Goal: Information Seeking & Learning: Get advice/opinions

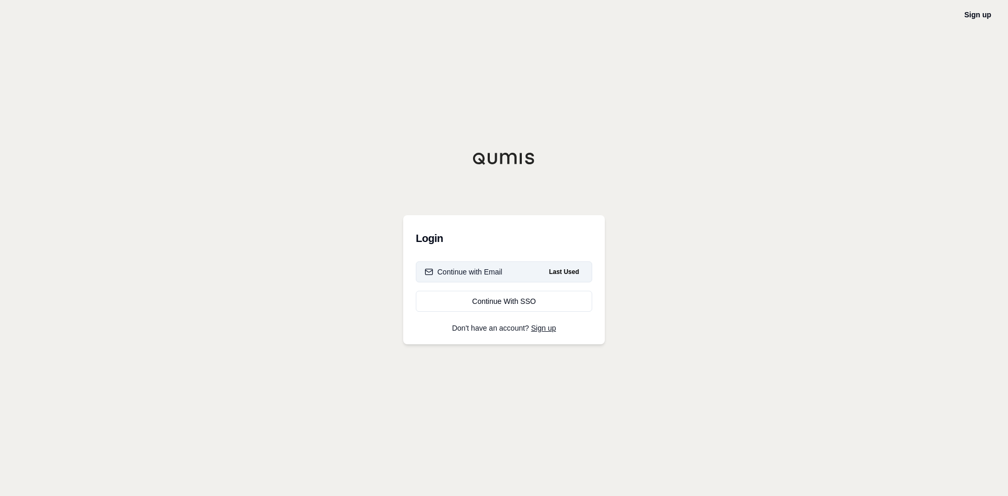
click at [488, 268] on div "Continue with Email" at bounding box center [464, 272] width 78 height 11
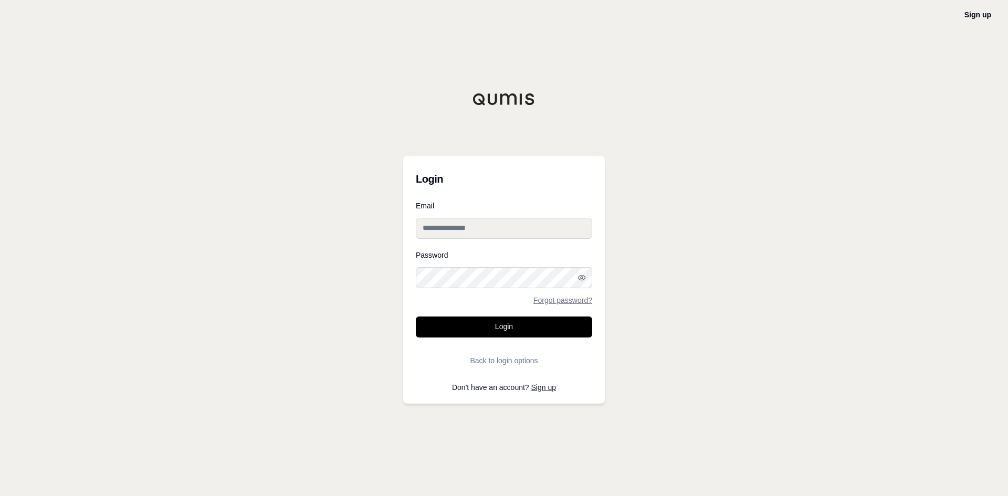
type input "**********"
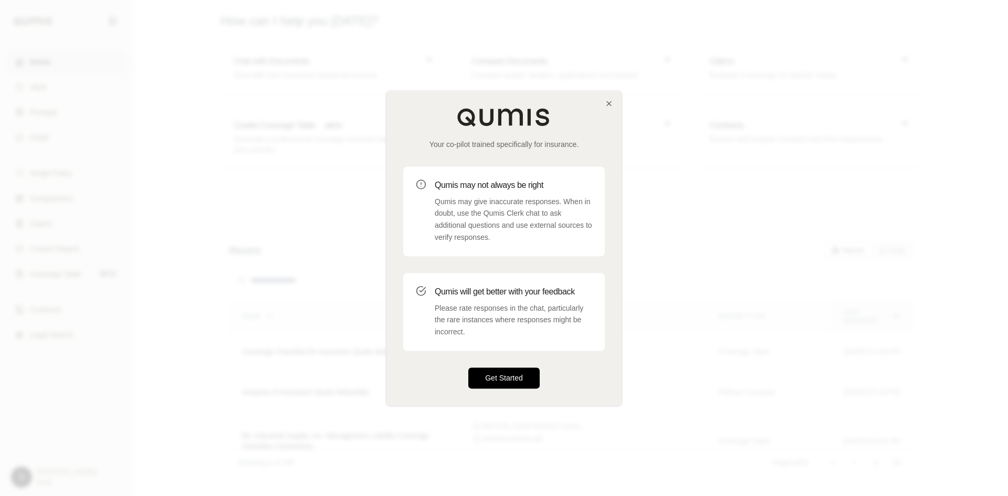
click at [506, 378] on button "Get Started" at bounding box center [503, 378] width 71 height 21
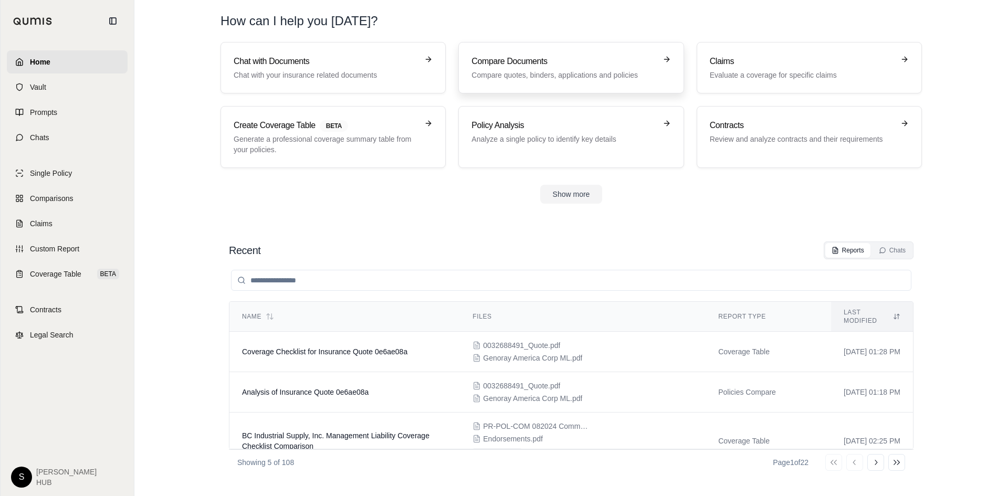
click at [544, 64] on h3 "Compare Documents" at bounding box center [564, 61] width 184 height 13
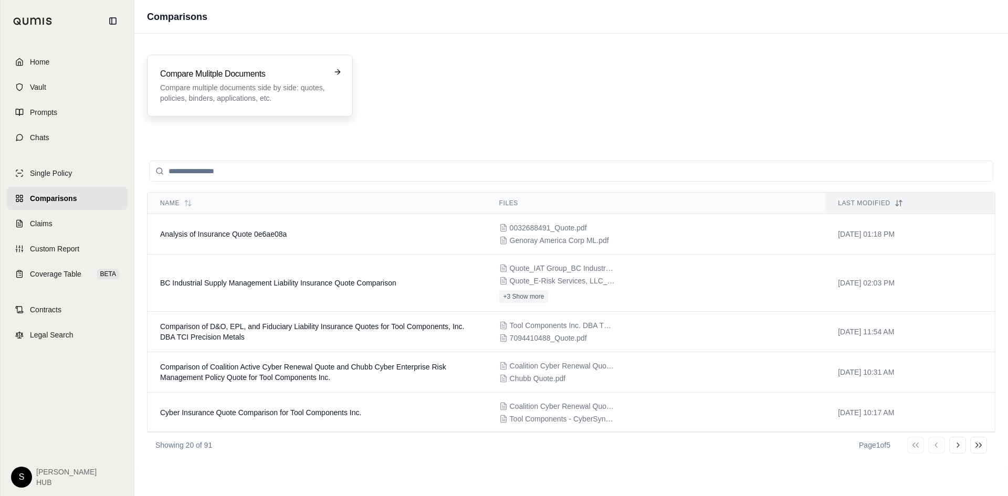
click at [273, 79] on h3 "Compare Mulitple Documents" at bounding box center [242, 74] width 165 height 13
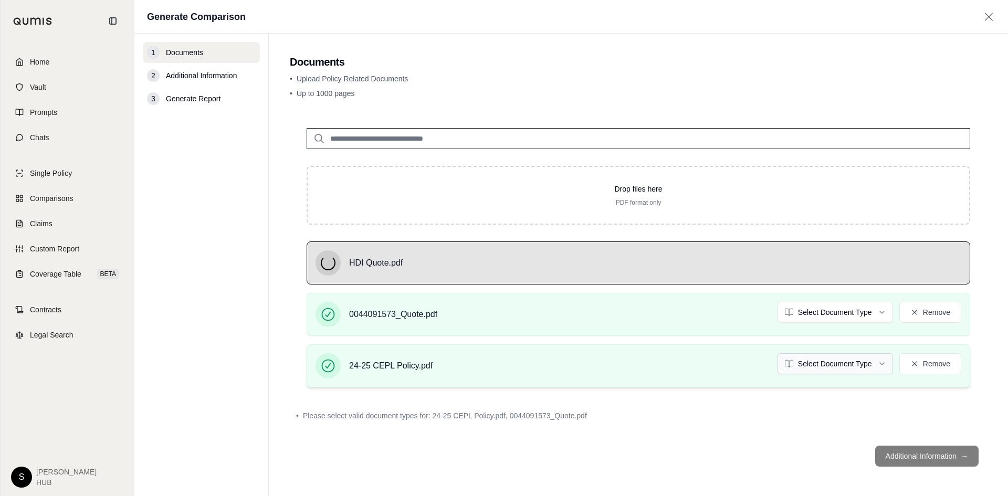
click at [812, 361] on html "Home Vault Prompts Chats Single Policy Comparisons Claims Custom Report Coverag…" at bounding box center [504, 248] width 1008 height 496
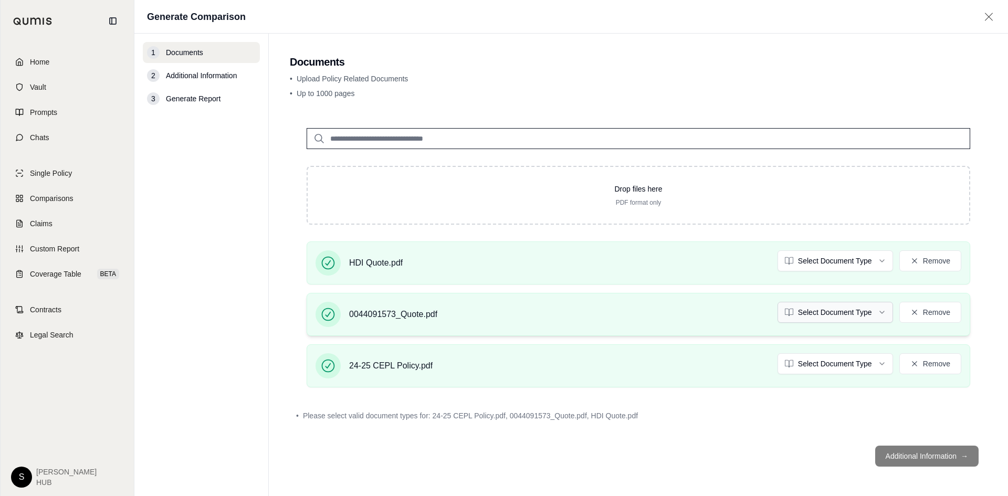
click at [837, 308] on html "Home Vault Prompts Chats Single Policy Comparisons Claims Custom Report Coverag…" at bounding box center [504, 248] width 1008 height 496
click at [812, 256] on html "Document type updated successfully Home Vault Prompts Chats Single Policy Compa…" at bounding box center [504, 248] width 1008 height 496
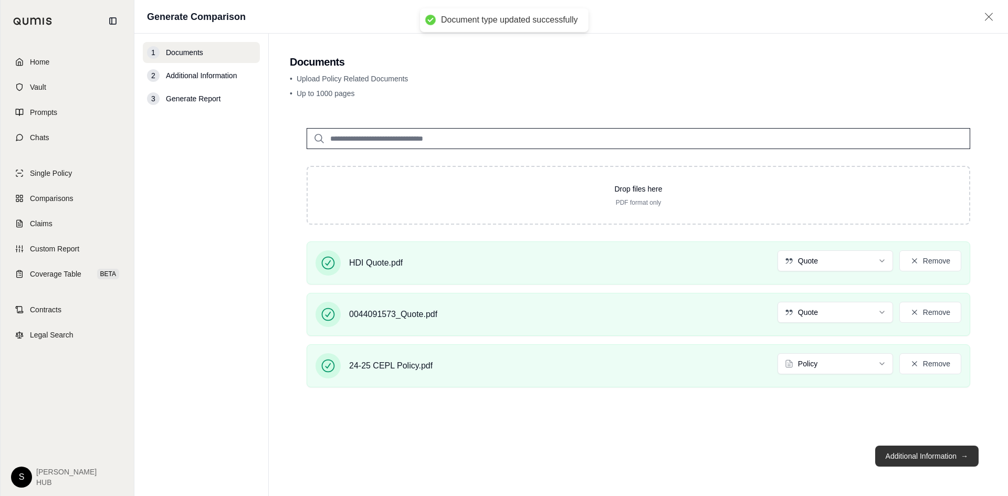
click at [927, 454] on button "Additional Information →" at bounding box center [926, 456] width 103 height 21
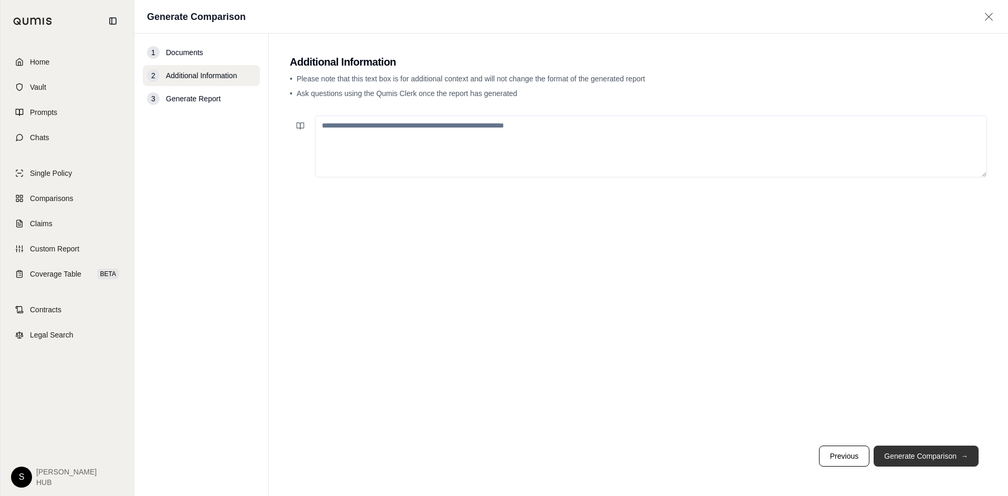
click at [915, 446] on button "Generate Comparison →" at bounding box center [926, 456] width 105 height 21
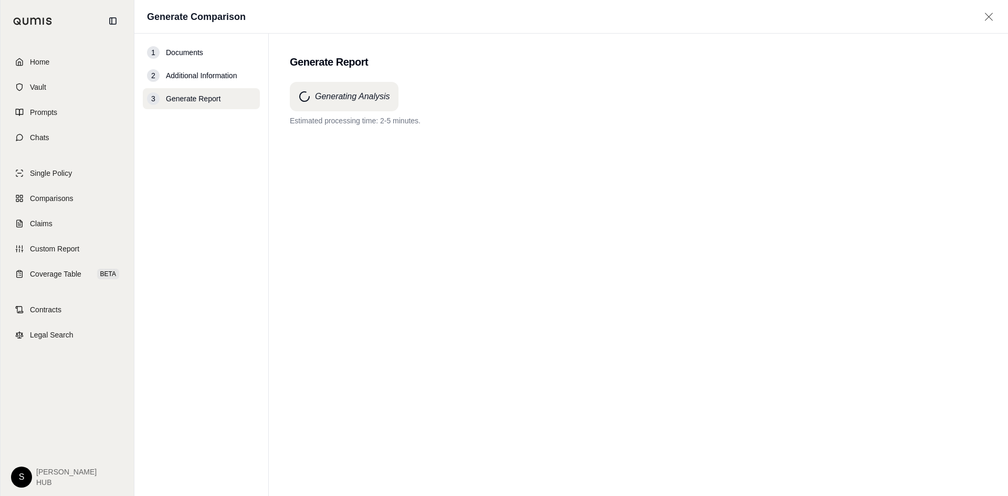
click at [589, 245] on div "Generating Analysis Estimated processing time: 2-5 minutes." at bounding box center [638, 270] width 697 height 377
click at [592, 144] on div "Generating Analysis Estimated processing time: 2-5 minutes." at bounding box center [638, 270] width 697 height 377
click at [451, 354] on div "Generating Analysis Estimated processing time: 2-5 minutes." at bounding box center [638, 270] width 697 height 377
click at [451, 353] on div "Generating Analysis Estimated processing time: 2-5 minutes." at bounding box center [638, 270] width 697 height 377
click at [460, 258] on div "Generating Analysis Estimated processing time: 2-5 minutes." at bounding box center [638, 270] width 697 height 377
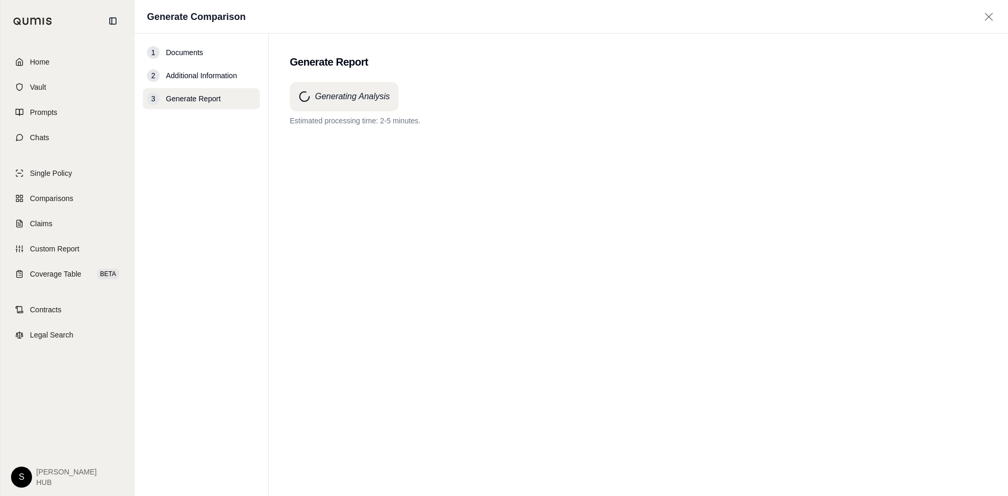
click at [460, 258] on div "Generating Analysis Estimated processing time: 2-5 minutes." at bounding box center [638, 270] width 697 height 377
click at [462, 166] on div "Generating Analysis Estimated processing time: 2-5 minutes." at bounding box center [638, 270] width 697 height 377
click at [403, 340] on div "Generating Analysis Estimated processing time: 2-5 minutes." at bounding box center [638, 270] width 697 height 377
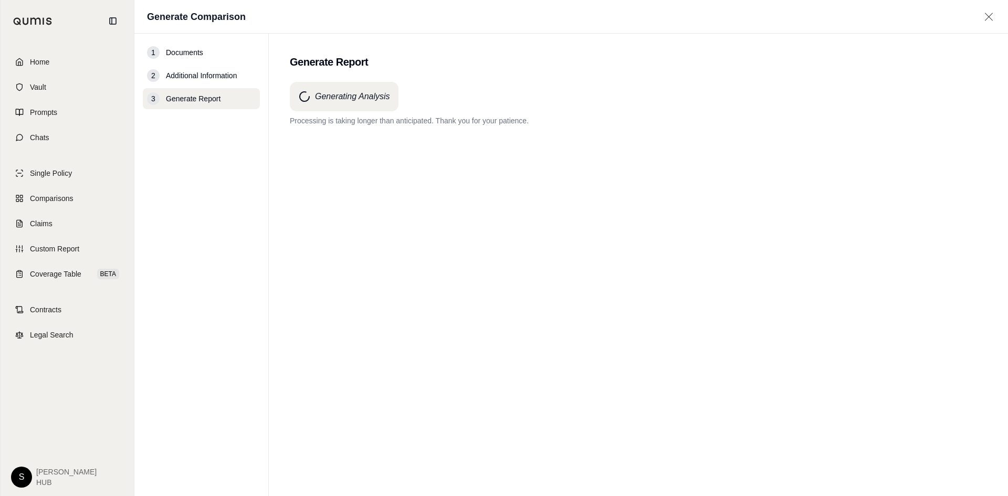
drag, startPoint x: 401, startPoint y: 273, endPoint x: 402, endPoint y: 256, distance: 16.8
click at [401, 259] on div "Generating Analysis Processing is taking longer than anticipated. Thank you for…" at bounding box center [638, 270] width 697 height 377
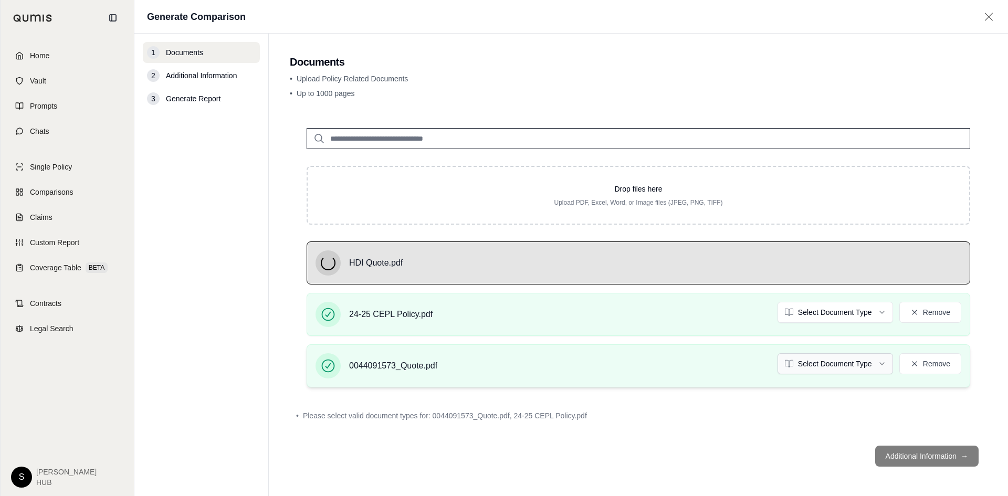
click at [818, 368] on html "Home Vault Prompts Chats Single Policy Comparisons Claims Custom Report Coverag…" at bounding box center [504, 248] width 1008 height 496
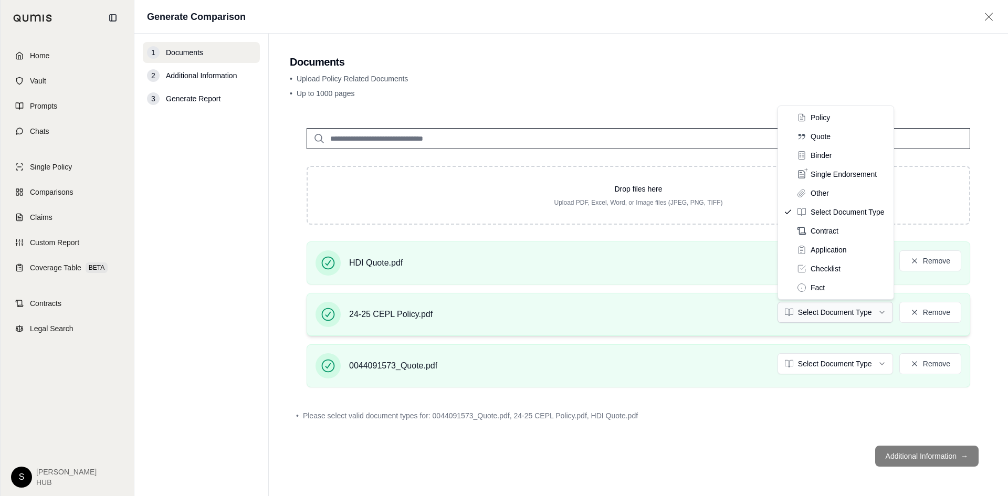
click at [827, 312] on html "Home Vault Prompts Chats Single Policy Comparisons Claims Custom Report Coverag…" at bounding box center [504, 248] width 1008 height 496
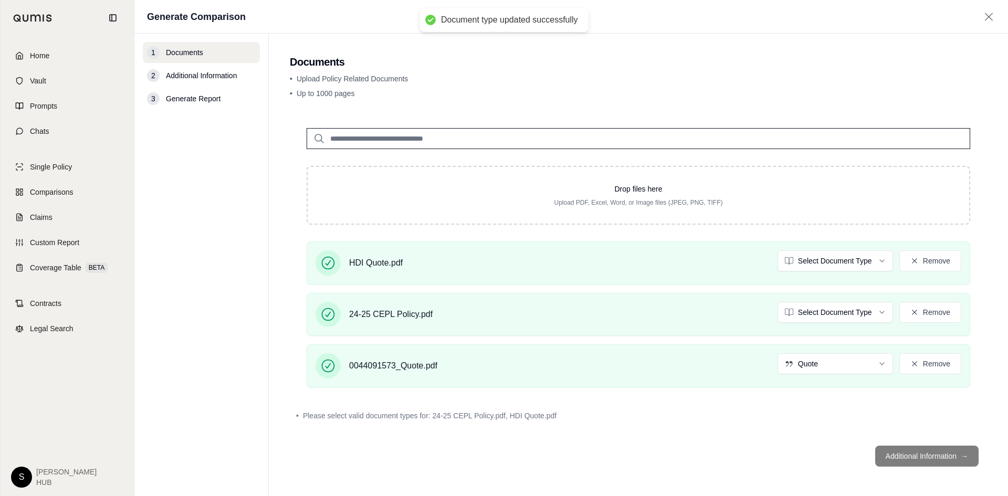
click at [827, 263] on html "Document type updated successfully Home Vault Prompts Chats Single Policy Compa…" at bounding box center [504, 248] width 1008 height 496
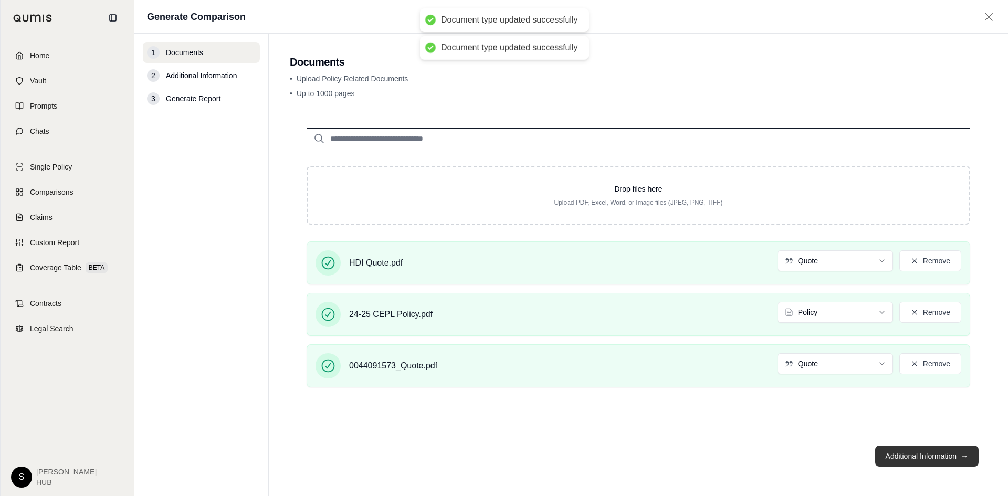
click at [906, 455] on button "Additional Information →" at bounding box center [926, 456] width 103 height 21
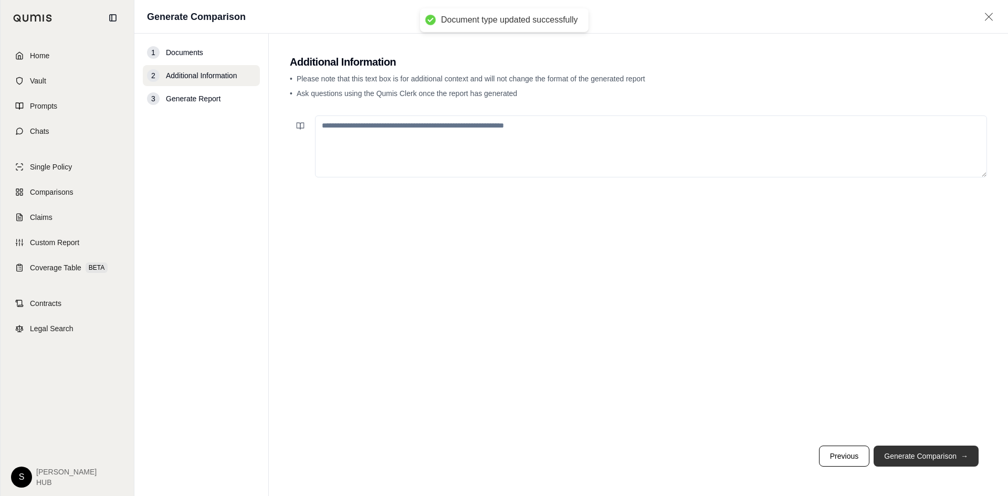
click at [906, 454] on button "Generate Comparison →" at bounding box center [926, 456] width 105 height 21
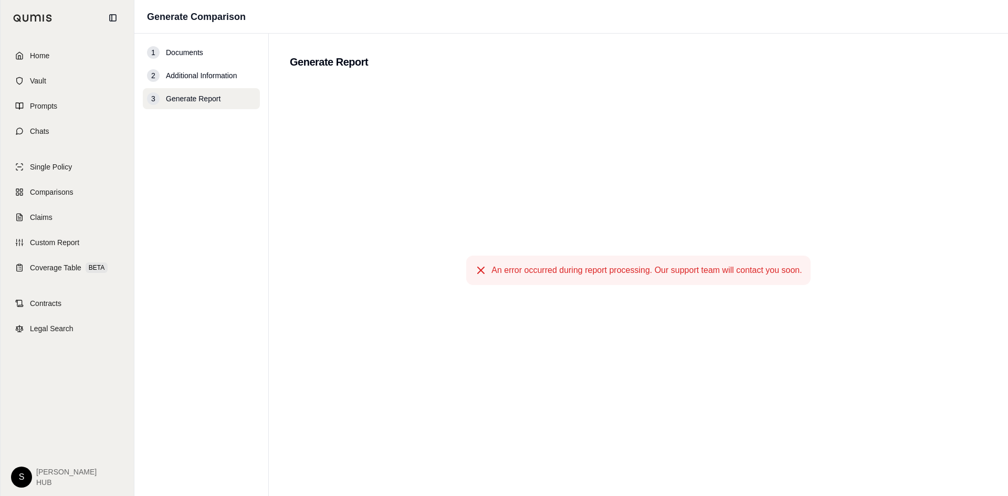
click at [496, 64] on main "Generate Report An error occurred during report processing. Our support team wi…" at bounding box center [638, 265] width 739 height 463
click at [44, 56] on span "Home" at bounding box center [39, 55] width 19 height 11
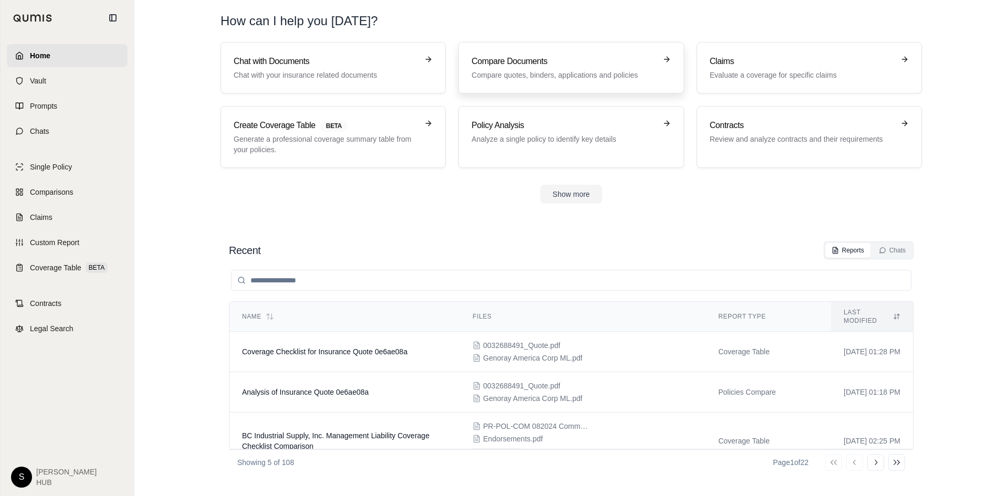
click at [538, 60] on h3 "Compare Documents" at bounding box center [564, 61] width 184 height 13
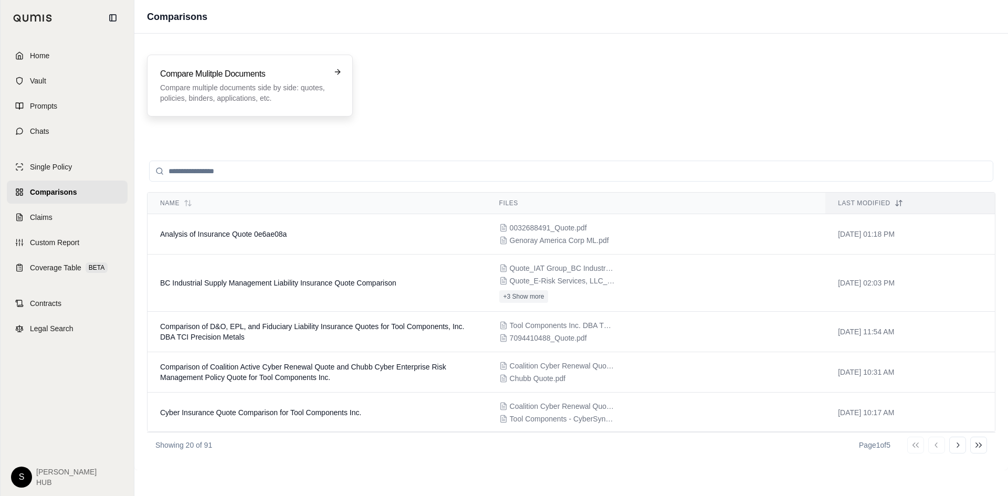
click at [242, 80] on div "Compare Mulitple Documents Compare multiple documents side by side: quotes, pol…" at bounding box center [242, 86] width 165 height 36
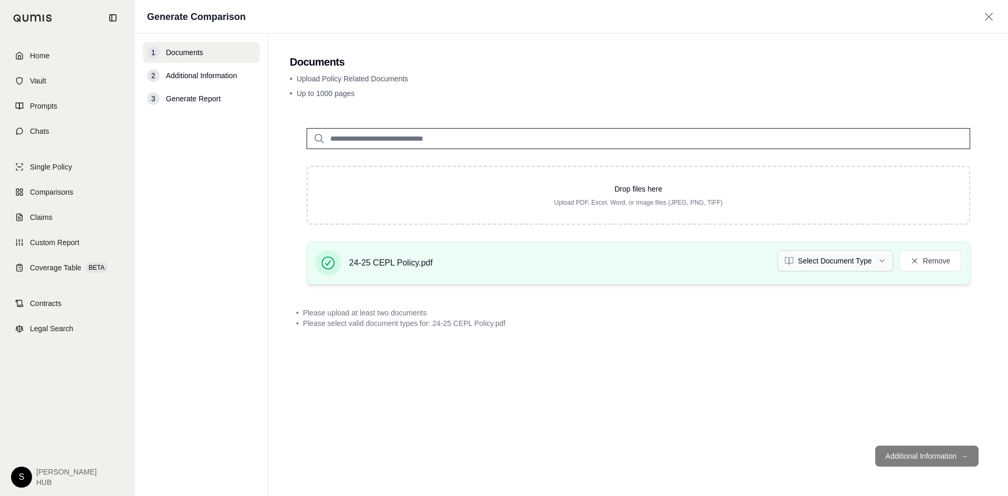
click at [826, 263] on html "Home Vault Prompts Chats Single Policy Comparisons Claims Custom Report Coverag…" at bounding box center [504, 248] width 1008 height 496
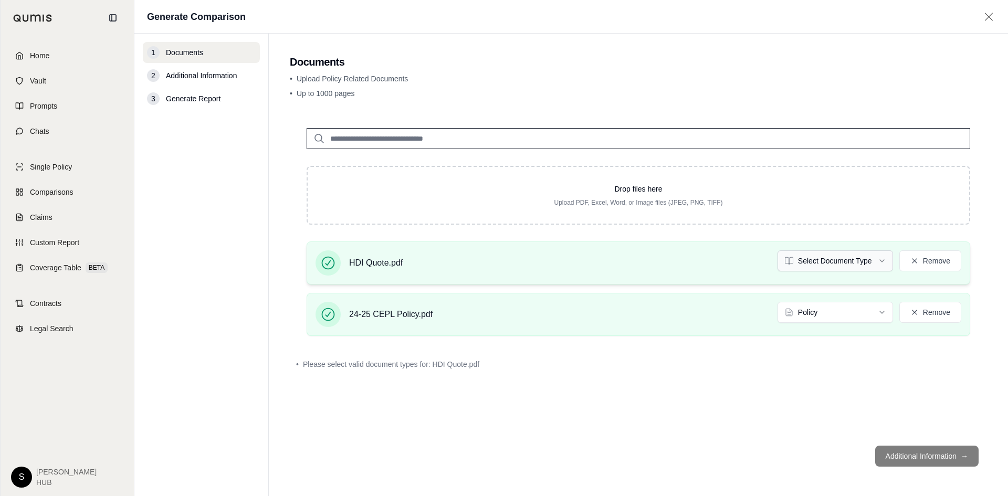
click at [827, 266] on html "Home Vault Prompts Chats Single Policy Comparisons Claims Custom Report Coverag…" at bounding box center [504, 248] width 1008 height 496
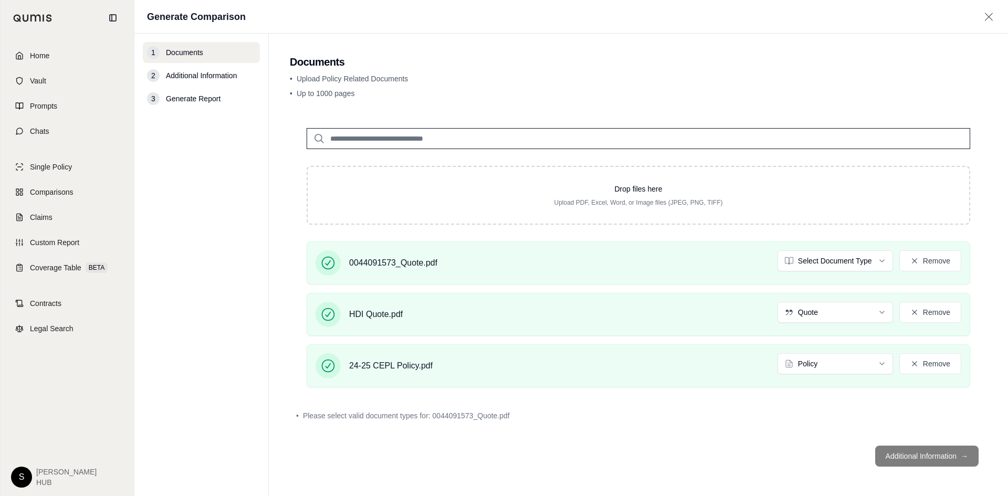
click at [820, 264] on html "Home Vault Prompts Chats Single Policy Comparisons Claims Custom Report Coverag…" at bounding box center [504, 248] width 1008 height 496
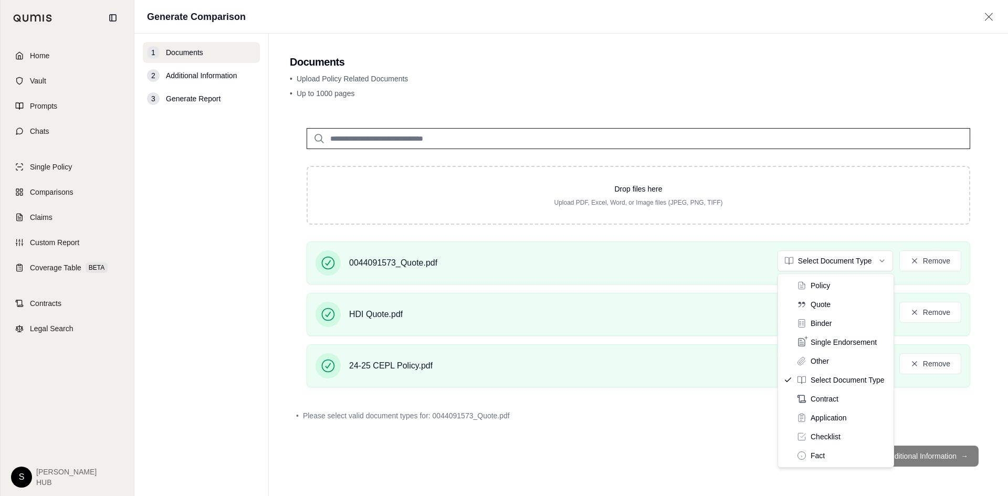
drag, startPoint x: 821, startPoint y: 305, endPoint x: 889, endPoint y: 389, distance: 107.6
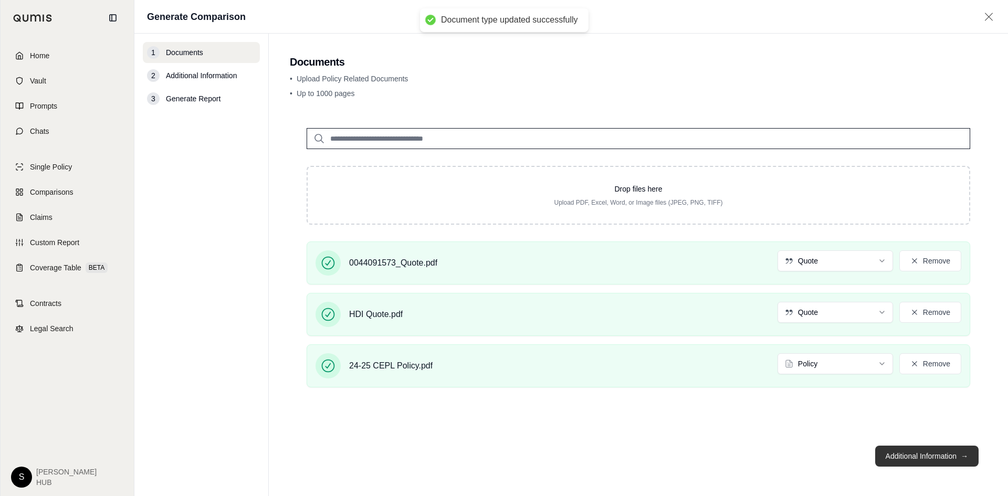
click at [916, 457] on button "Additional Information →" at bounding box center [926, 456] width 103 height 21
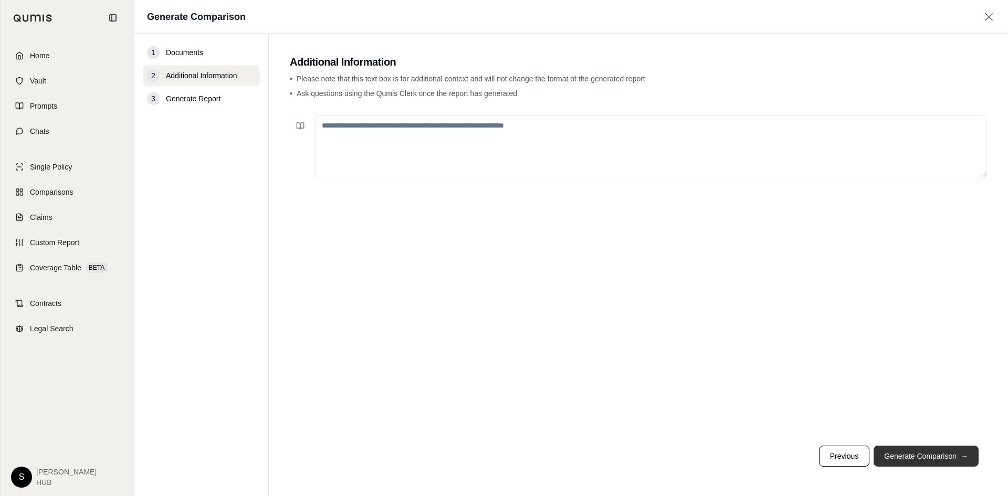
click at [915, 455] on button "Generate Comparison →" at bounding box center [926, 456] width 105 height 21
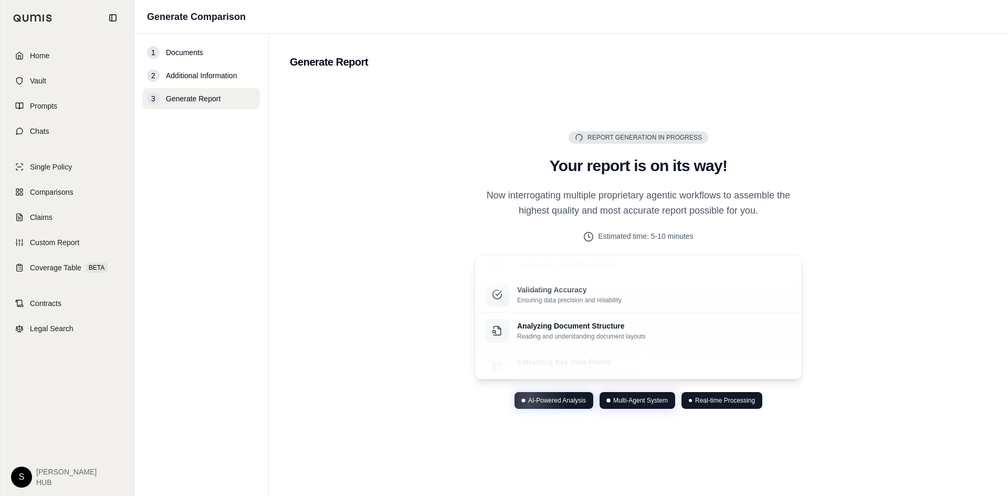
click at [847, 315] on div "Report Generation in Progress Generating Report Your report is on its way! Now …" at bounding box center [638, 270] width 697 height 377
click at [332, 249] on div "Report Generation in Progress Generating Report Your report is on its way! Now …" at bounding box center [638, 270] width 697 height 377
drag, startPoint x: 399, startPoint y: 194, endPoint x: 401, endPoint y: 187, distance: 7.0
click at [400, 192] on div "Report Generation in Progress Generating Report Your report is on its way! Now …" at bounding box center [638, 270] width 697 height 377
click at [412, 248] on div "Report Generation in Progress Generating Report Your report is on its way! Now …" at bounding box center [638, 270] width 697 height 377
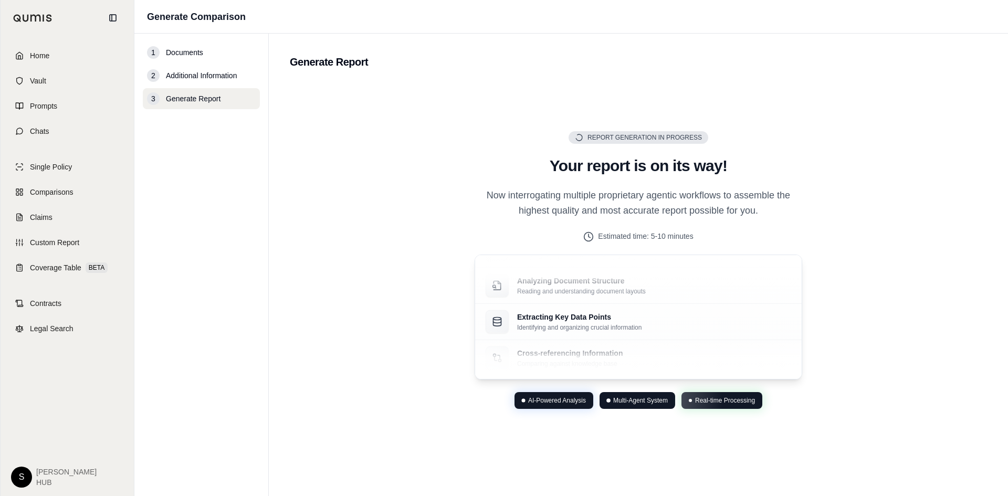
click at [412, 248] on div "Report Generation in Progress Generating Report Your report is on its way! Now …" at bounding box center [638, 270] width 697 height 377
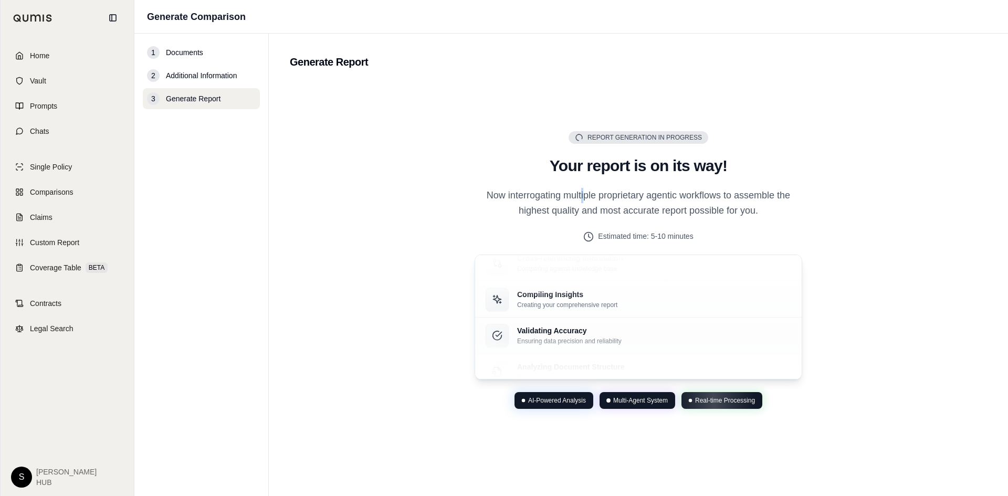
click at [583, 193] on p "Now interrogating multiple proprietary agentic workflows to assemble the highes…" at bounding box center [639, 203] width 328 height 31
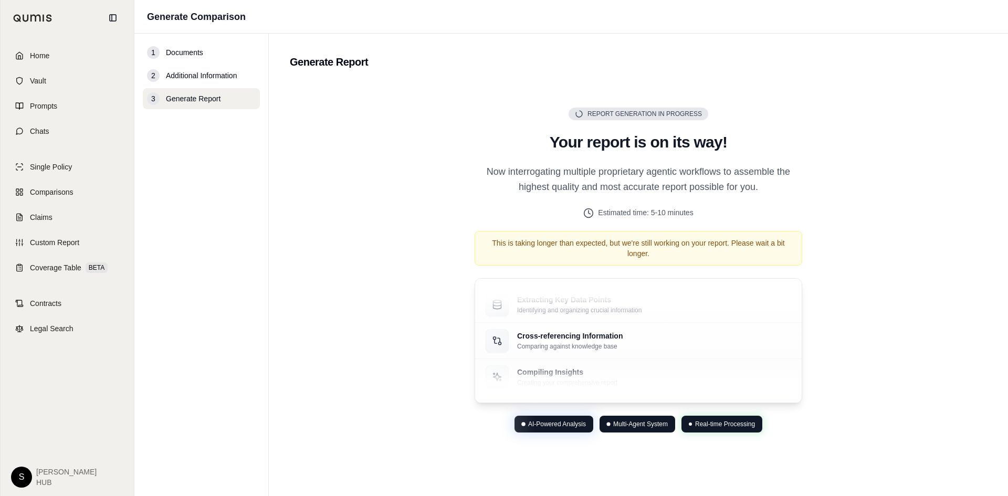
click at [908, 232] on div "Report Generation in Progress Generating Report Your report is on its way! Now …" at bounding box center [638, 270] width 697 height 377
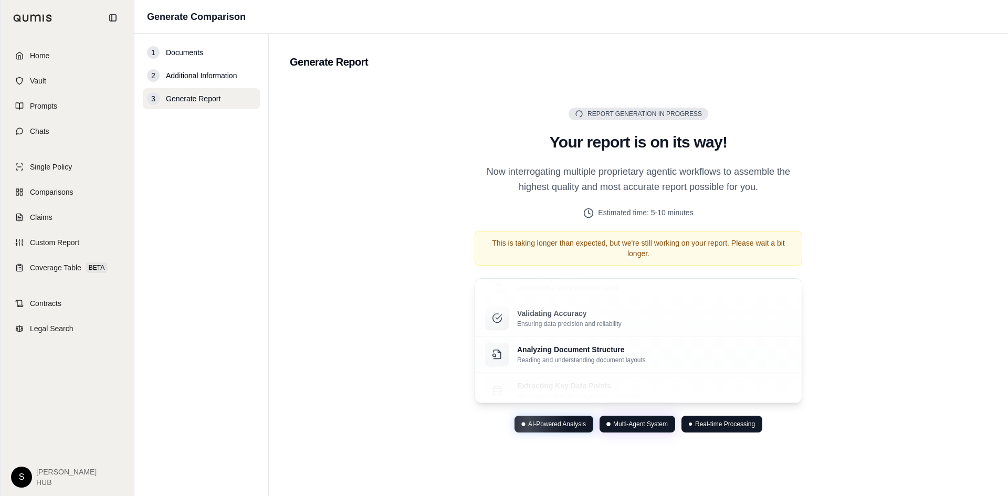
click at [916, 348] on div "Report Generation in Progress Generating Report Your report is on its way! Now …" at bounding box center [638, 270] width 697 height 377
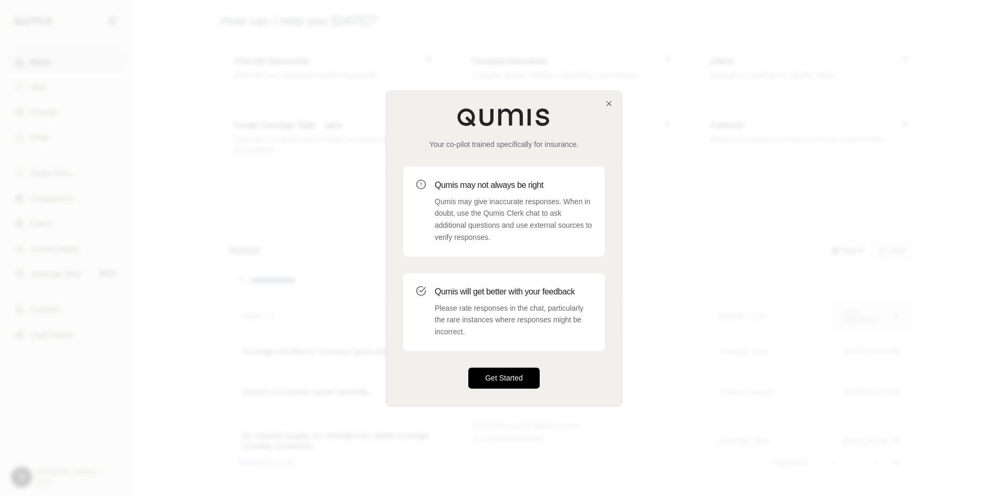
click at [514, 376] on button "Get Started" at bounding box center [503, 378] width 71 height 21
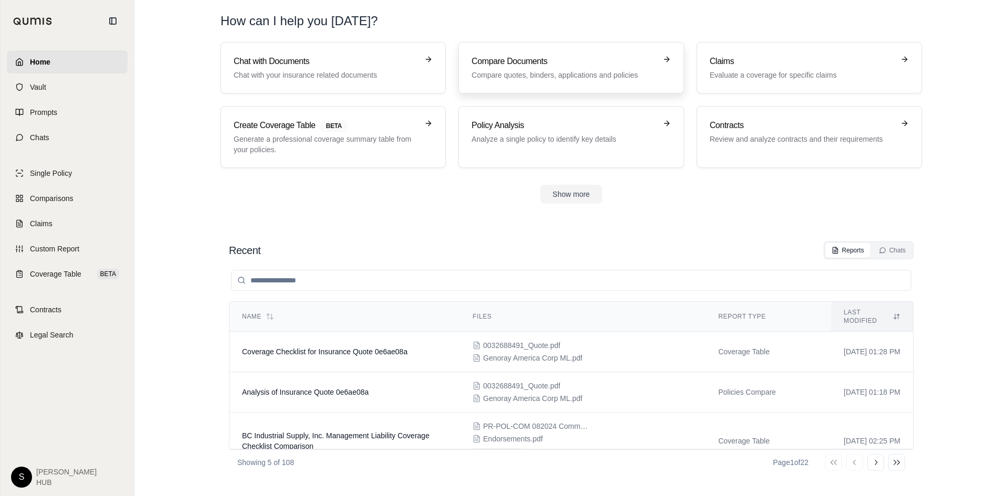
click at [579, 71] on p "Compare quotes, binders, applications and policies" at bounding box center [564, 75] width 184 height 11
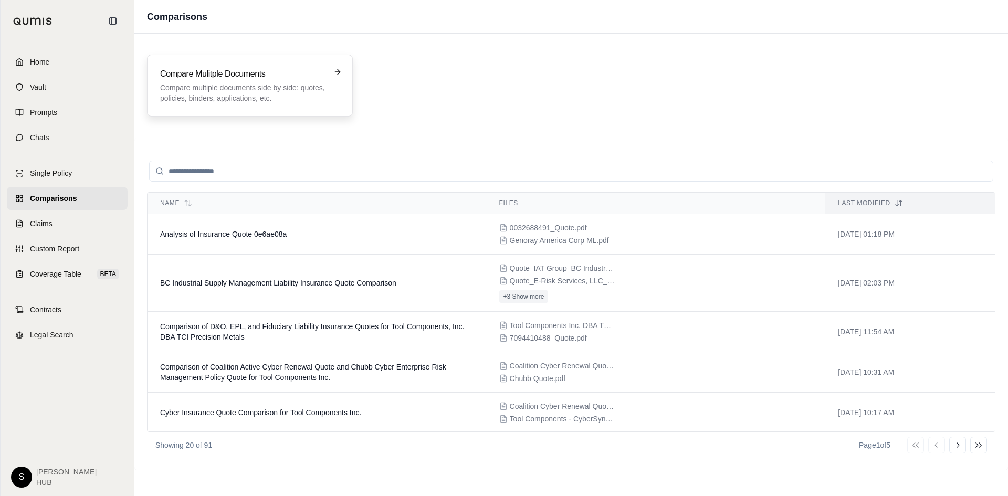
click at [293, 88] on p "Compare multiple documents side by side: quotes, policies, binders, application…" at bounding box center [242, 92] width 165 height 21
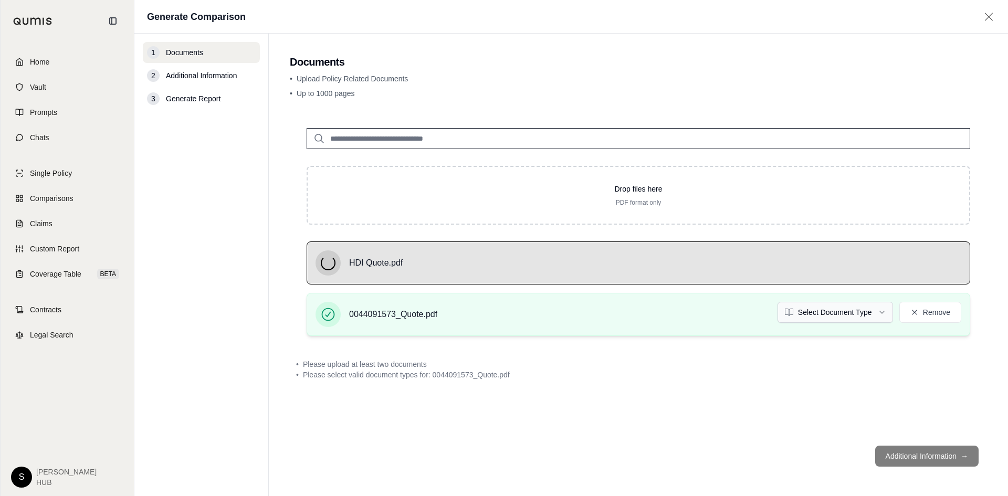
click at [845, 313] on html "Home Vault Prompts Chats Single Policy Comparisons Claims Custom Report Coverag…" at bounding box center [504, 248] width 1008 height 496
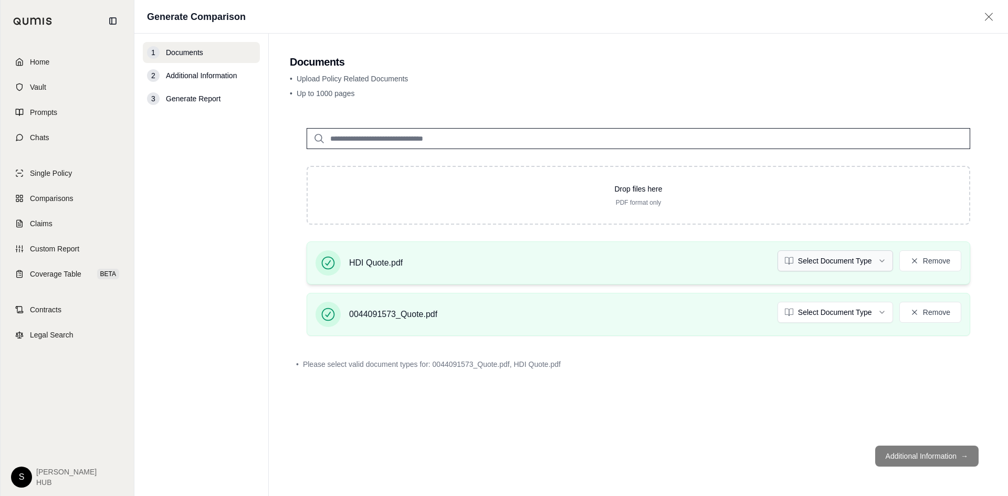
click at [836, 264] on html "Home Vault Prompts Chats Single Policy Comparisons Claims Custom Report Coverag…" at bounding box center [504, 248] width 1008 height 496
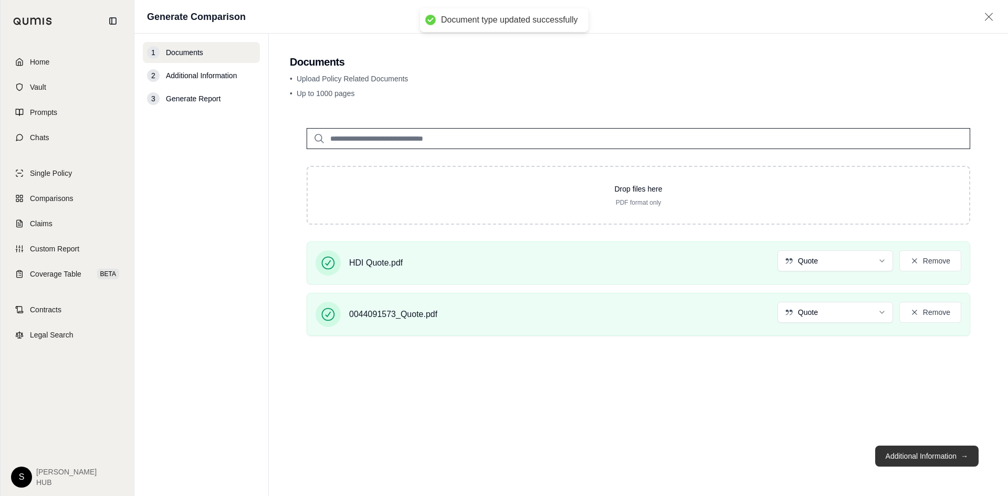
click at [906, 454] on button "Additional Information →" at bounding box center [926, 456] width 103 height 21
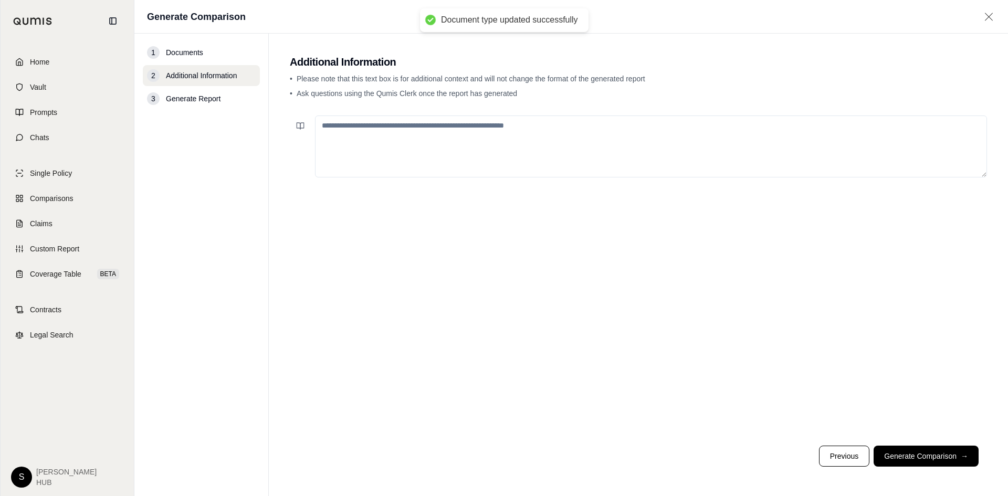
click at [902, 454] on button "Generate Comparison →" at bounding box center [926, 456] width 105 height 21
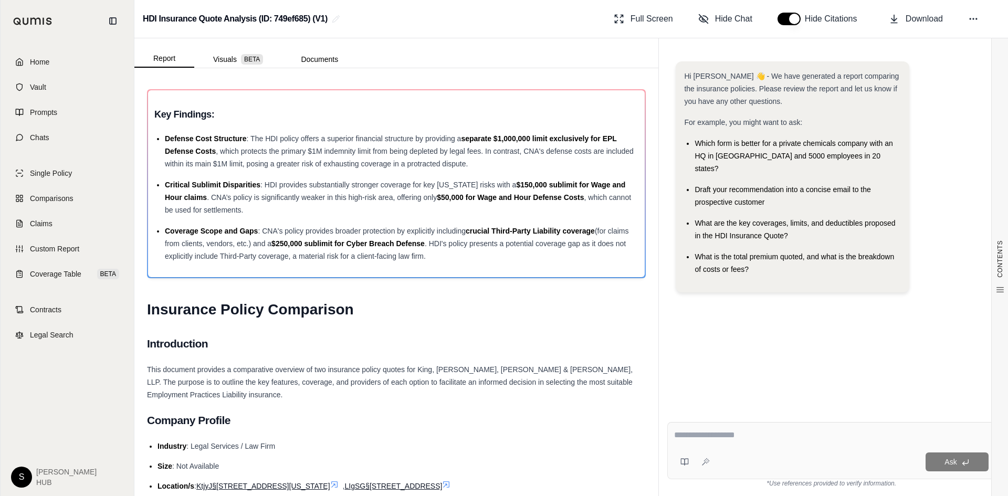
click at [721, 443] on div "Ask" at bounding box center [831, 450] width 328 height 57
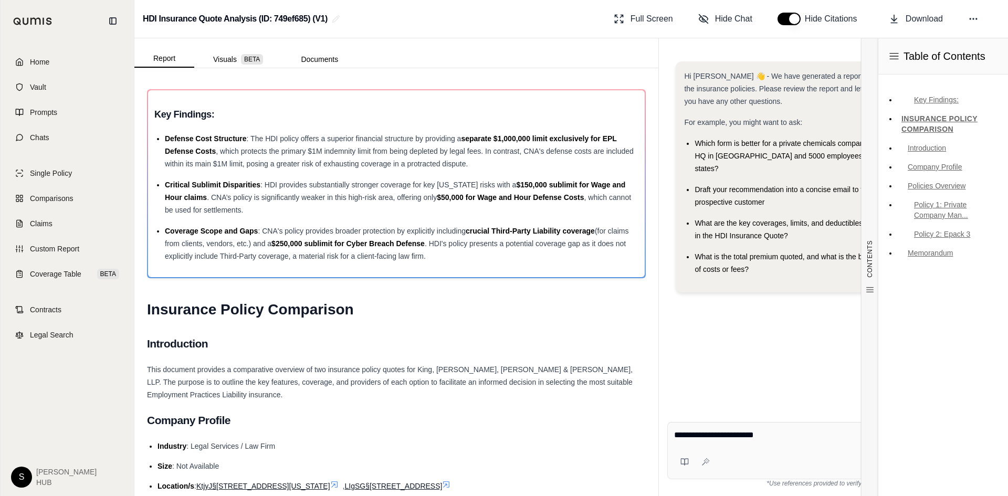
type textarea "**********"
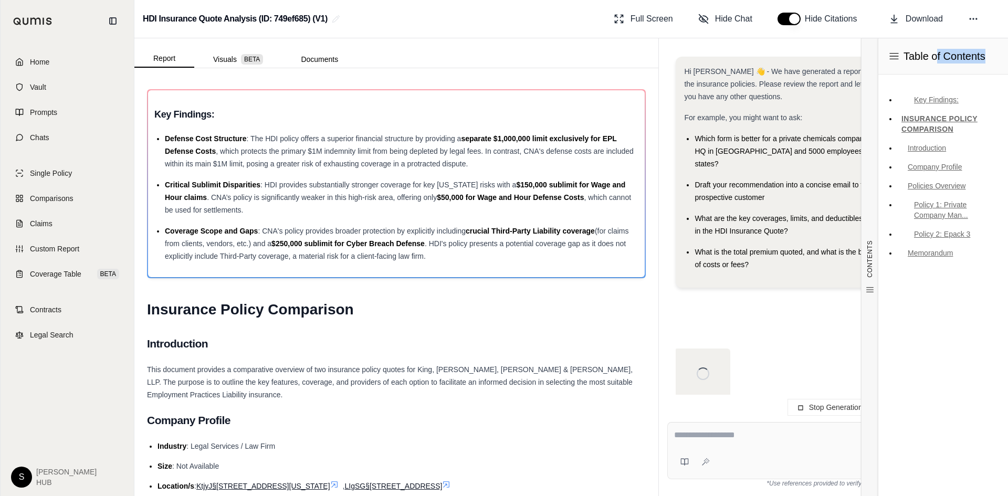
drag, startPoint x: 993, startPoint y: 49, endPoint x: 1008, endPoint y: 71, distance: 26.8
click at [1008, 71] on div "Table of Contents" at bounding box center [944, 56] width 130 height 36
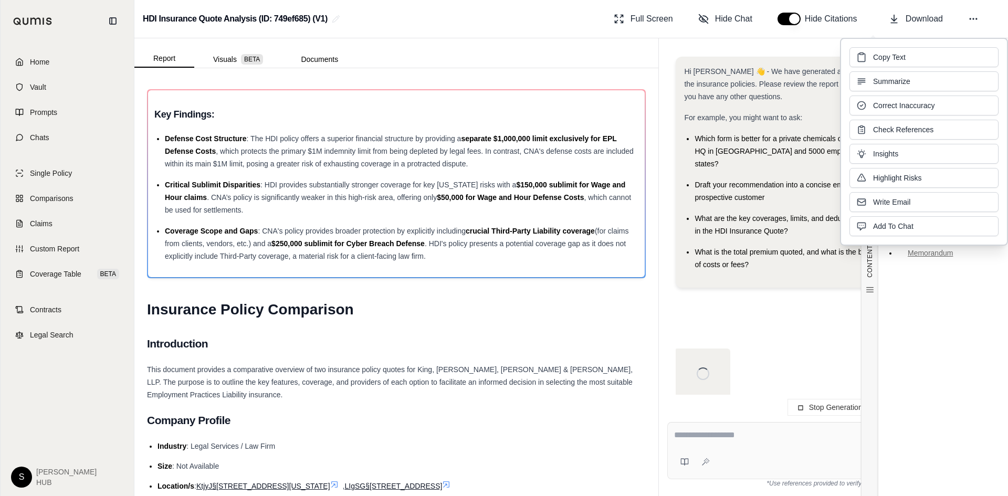
click at [826, 321] on div "Which quote is the better?" at bounding box center [831, 322] width 311 height 53
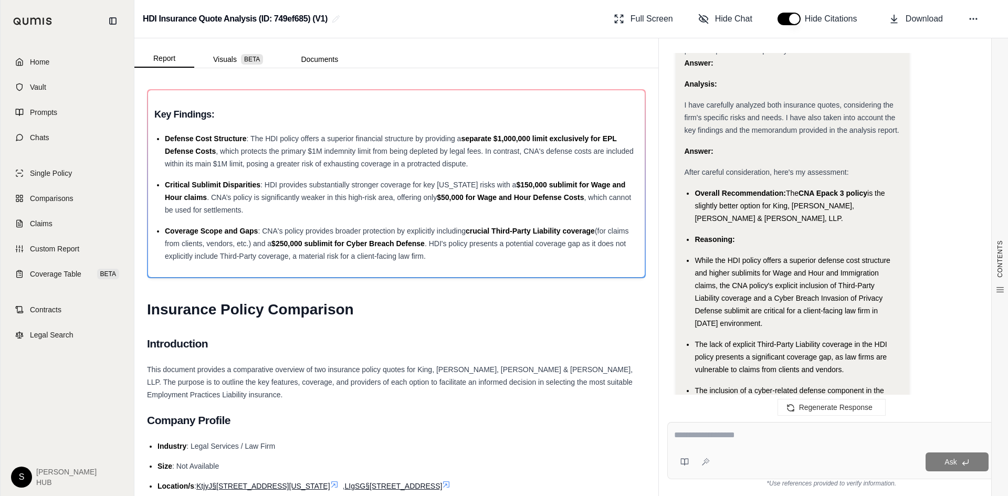
scroll to position [2102, 0]
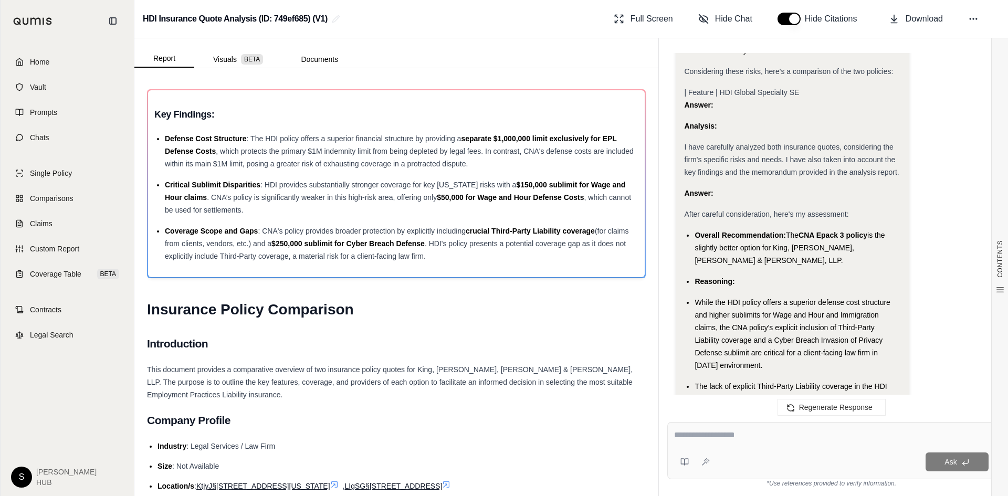
click at [687, 433] on textarea at bounding box center [831, 435] width 315 height 13
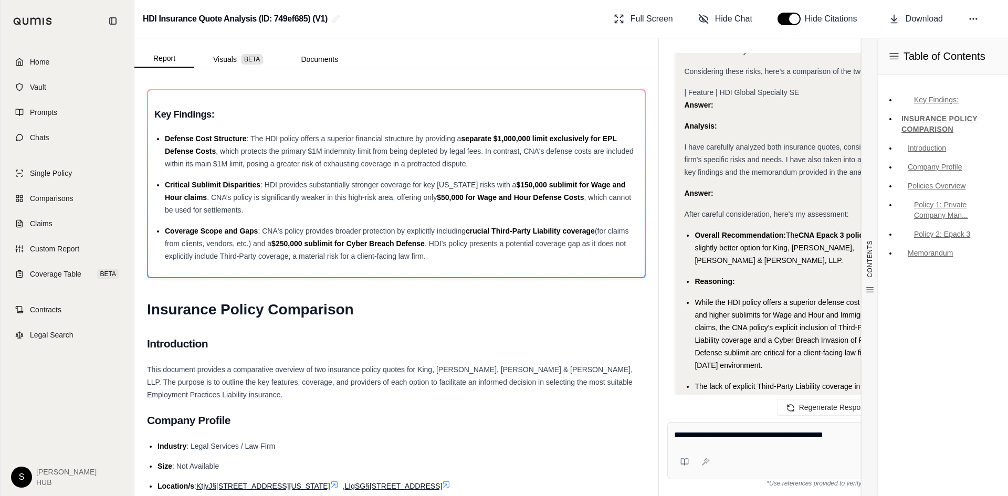
type textarea "**********"
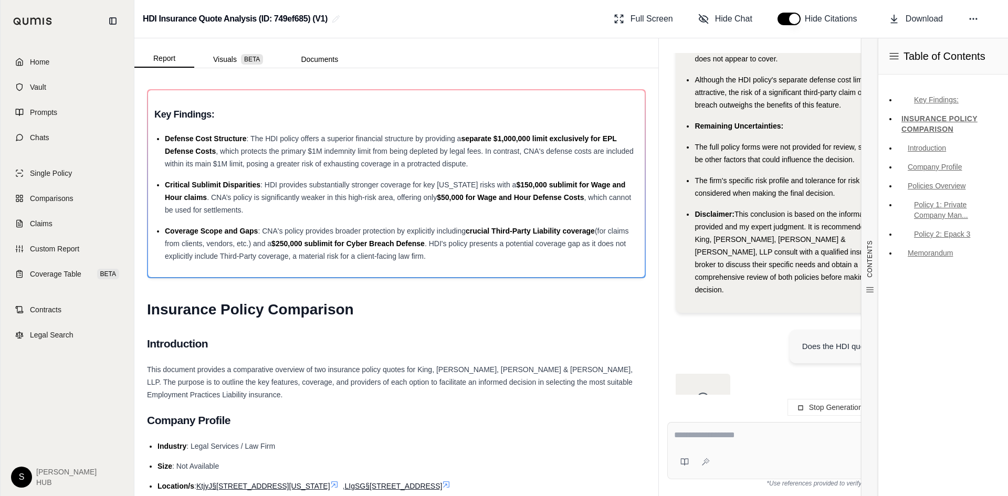
scroll to position [2501, 0]
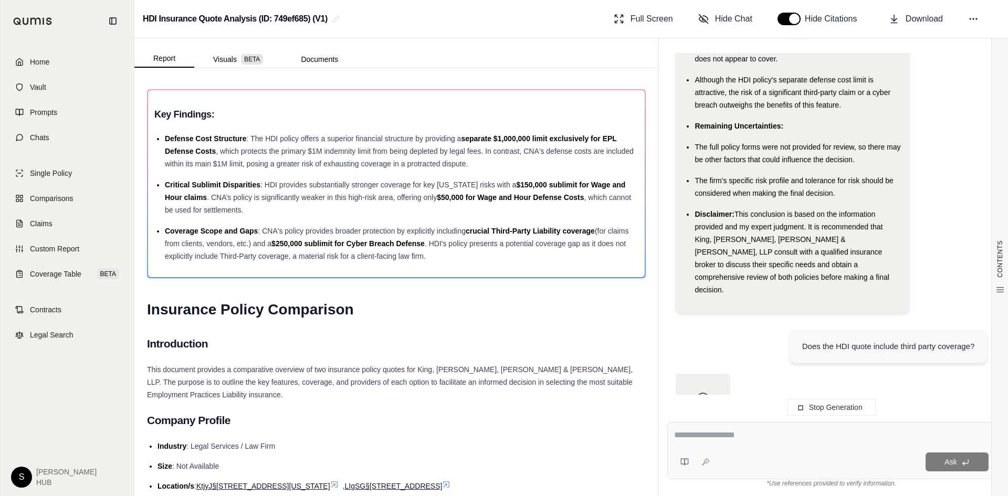
click at [734, 321] on div "Does the HDI quote include third party coverage?" at bounding box center [831, 347] width 311 height 53
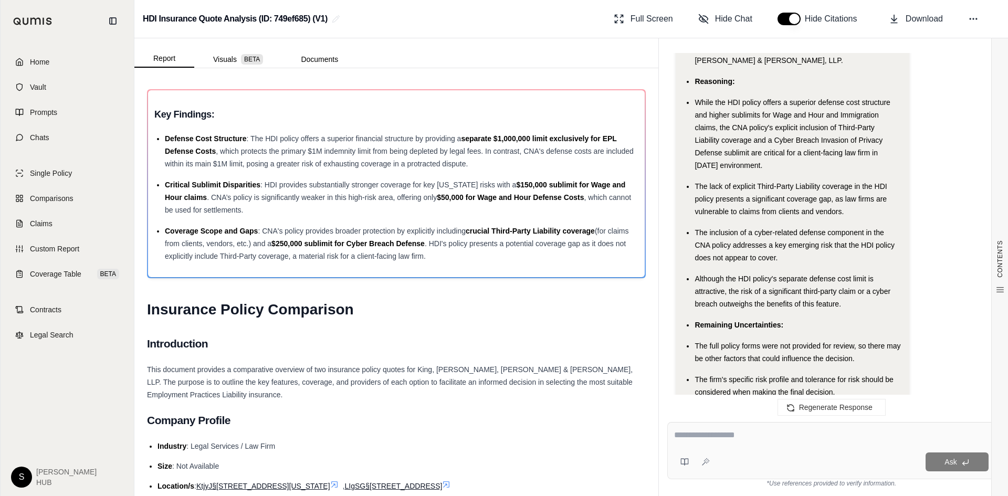
scroll to position [2289, 0]
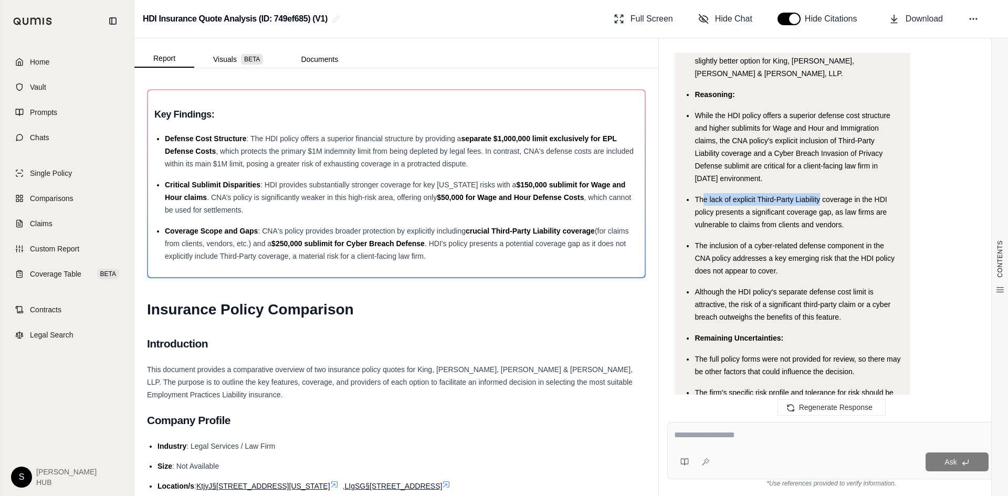
drag, startPoint x: 819, startPoint y: 174, endPoint x: 855, endPoint y: 166, distance: 37.1
click at [707, 195] on span "The lack of explicit Third-Party Liability coverage in the HDI policy presents …" at bounding box center [791, 212] width 192 height 34
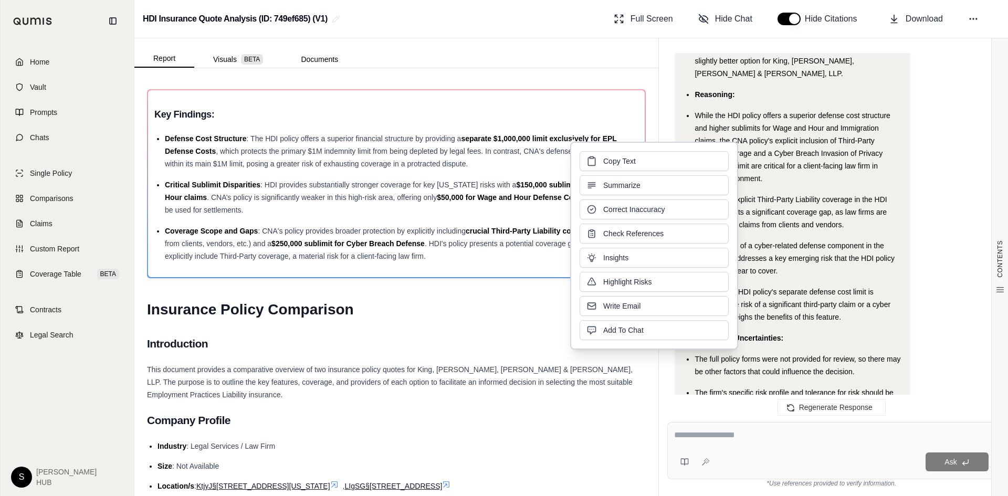
click at [892, 167] on ul "Overall Recommendation: The CNA Epack 3 policy is the slightly better option fo…" at bounding box center [792, 275] width 216 height 466
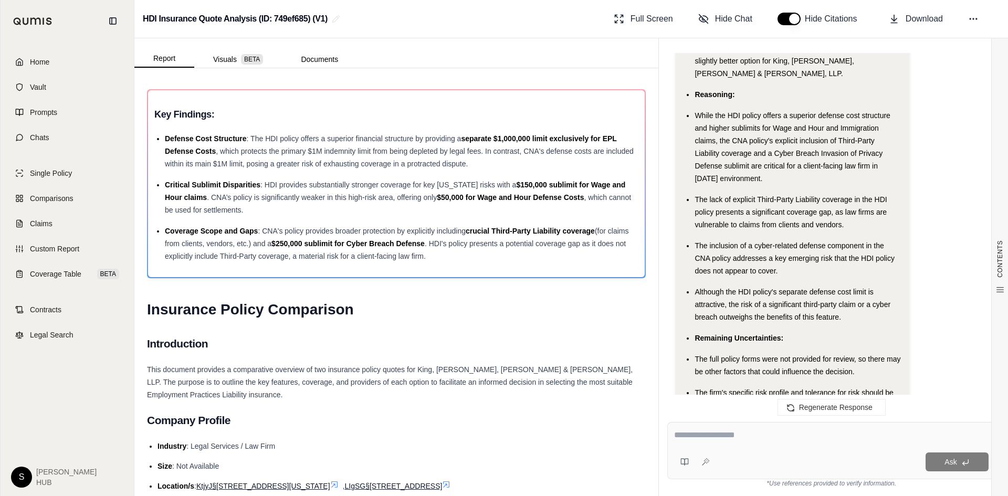
click at [861, 195] on span "The lack of explicit Third-Party Liability coverage in the HDI policy presents …" at bounding box center [791, 212] width 192 height 34
drag, startPoint x: 855, startPoint y: 174, endPoint x: 696, endPoint y: 178, distance: 159.2
click at [696, 195] on span "The lack of explicit Third-Party Liability coverage in the HDI policy presents …" at bounding box center [791, 212] width 192 height 34
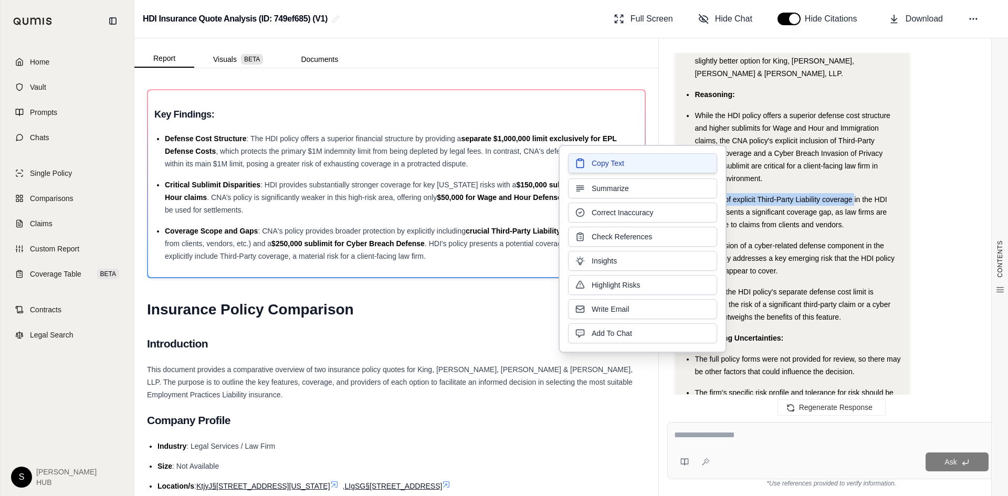
click at [623, 165] on span "Copy Text" at bounding box center [608, 163] width 33 height 11
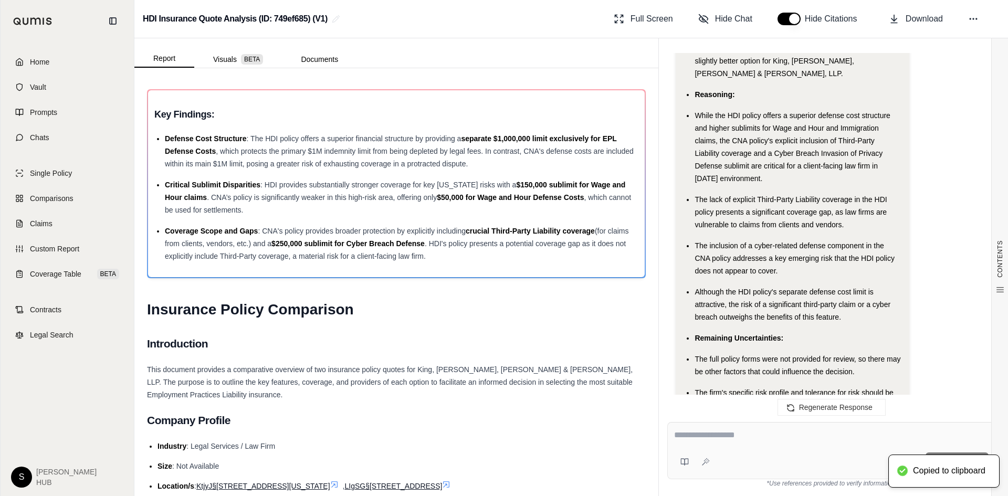
click at [714, 434] on textarea at bounding box center [831, 435] width 315 height 13
paste textarea "**********"
type textarea "**********"
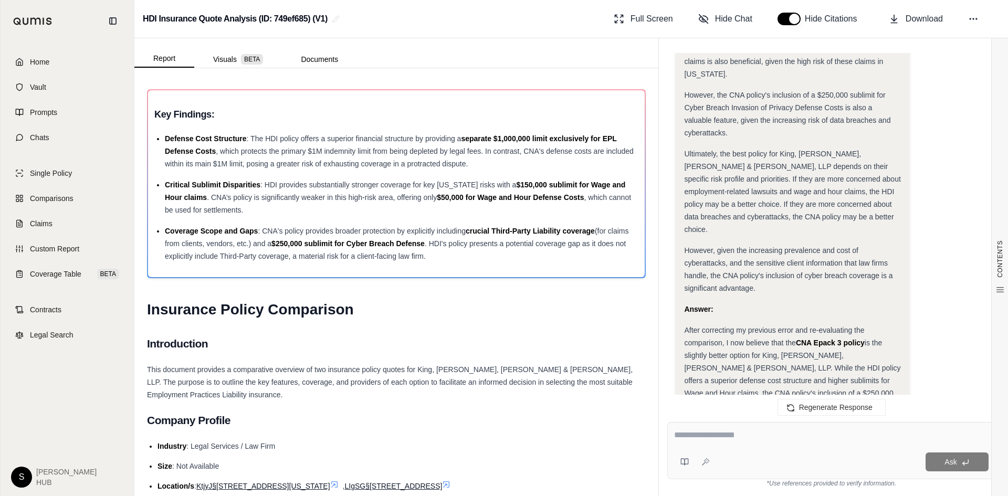
scroll to position [4335, 0]
